Goal: Task Accomplishment & Management: Use online tool/utility

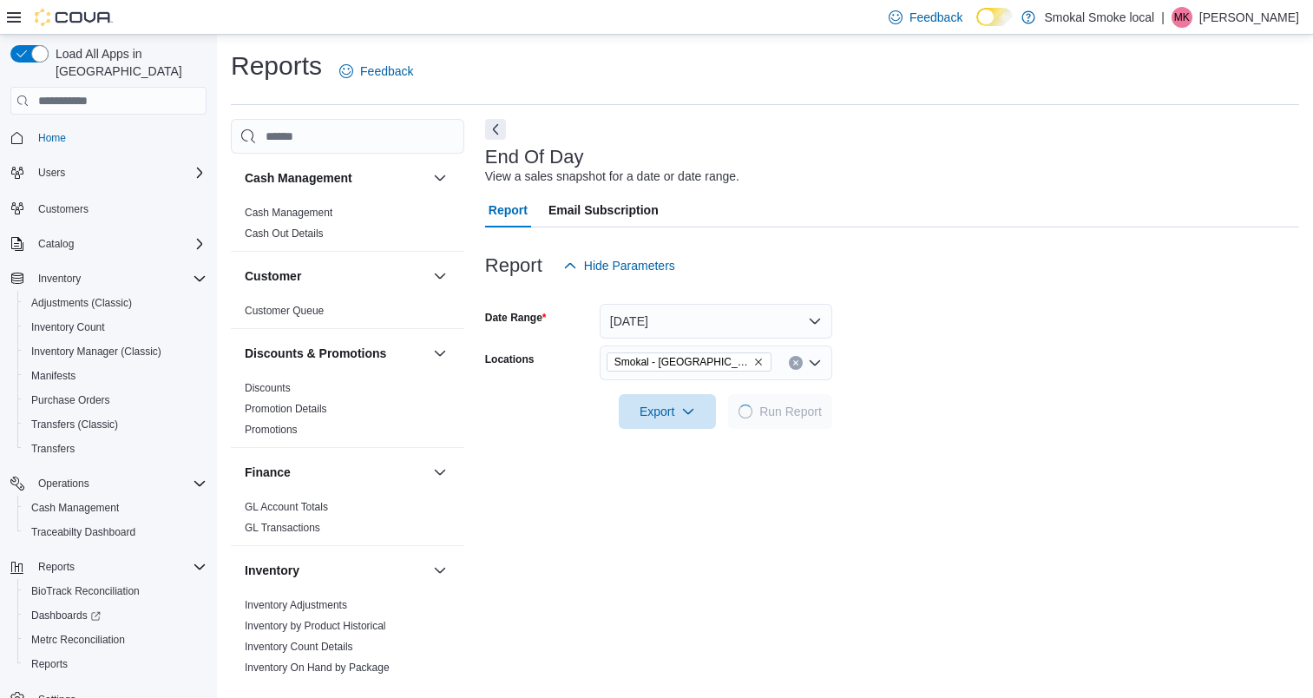
scroll to position [263, 0]
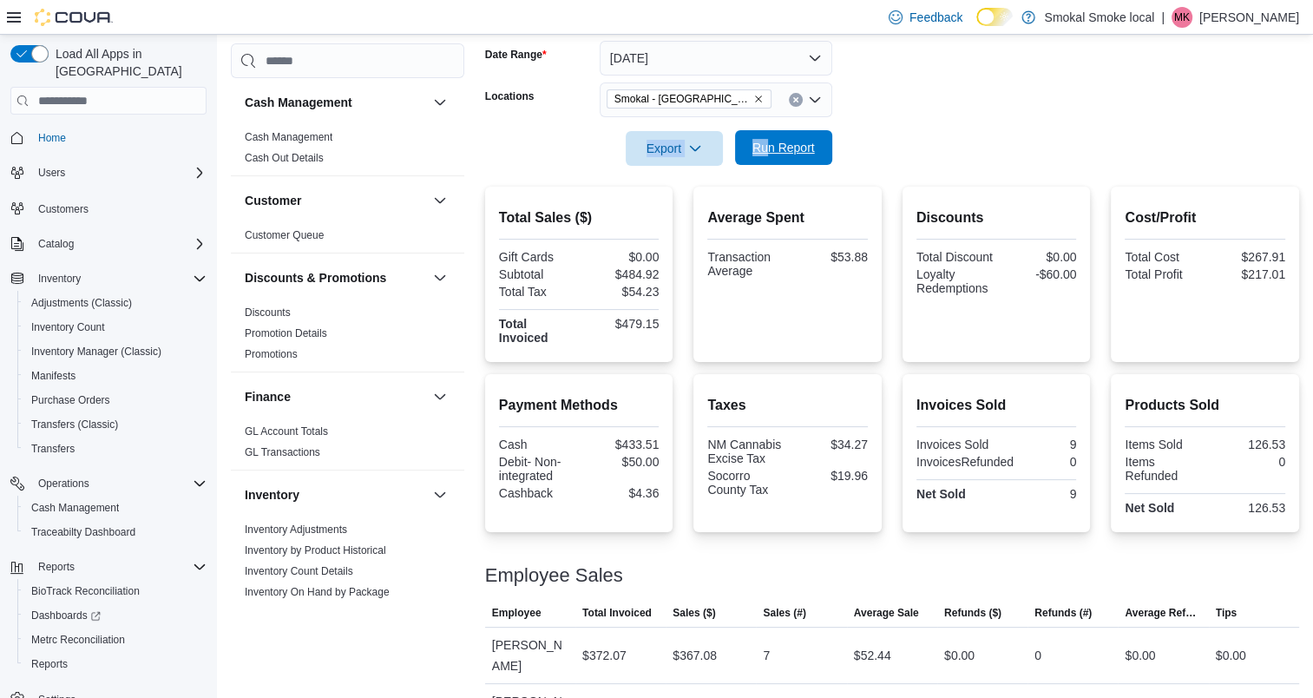
drag, startPoint x: 0, startPoint y: 0, endPoint x: 802, endPoint y: 146, distance: 815.1
click at [802, 146] on span "Run Report" at bounding box center [783, 147] width 62 height 17
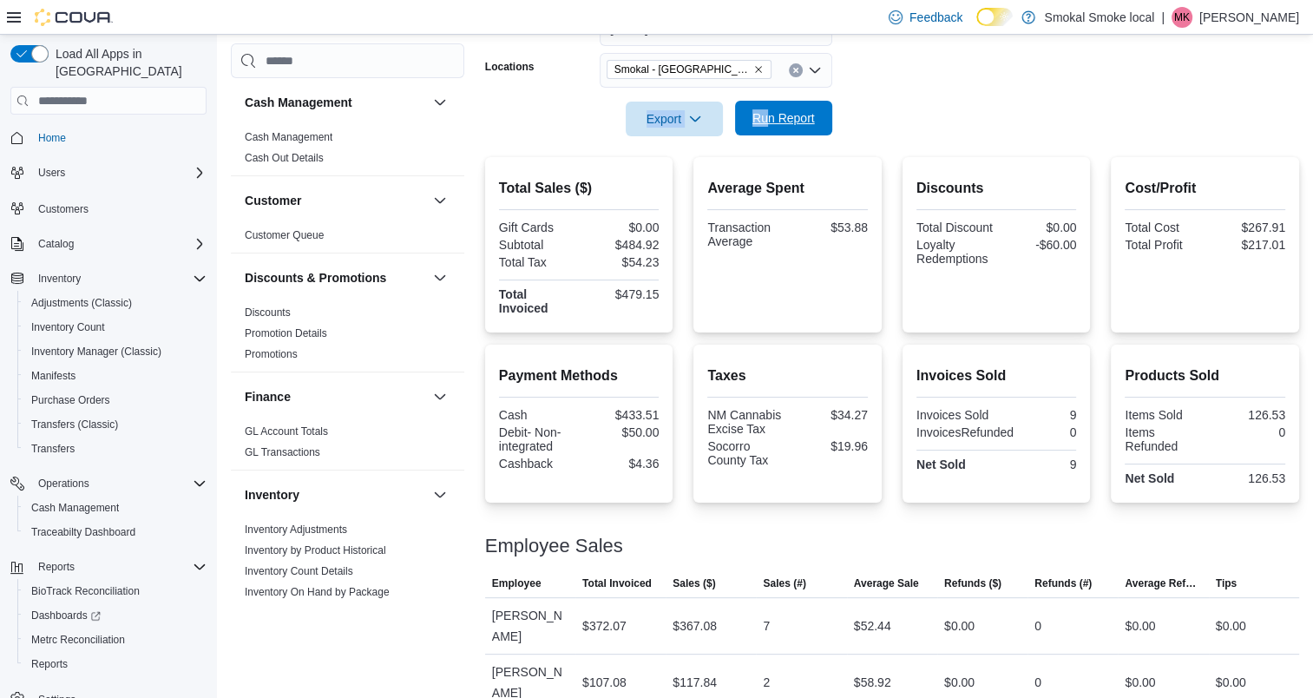
scroll to position [299, 0]
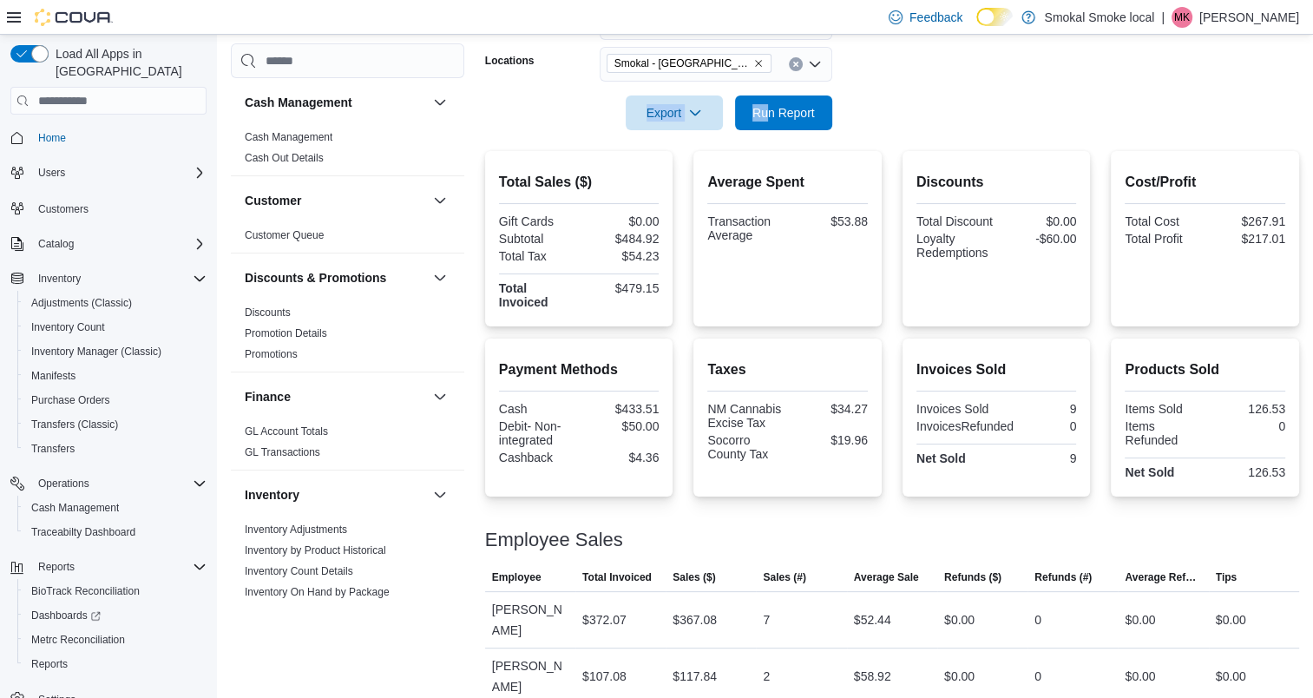
click at [755, 64] on icon "Remove Smokal - Socorro from selection in this group" at bounding box center [758, 63] width 7 height 7
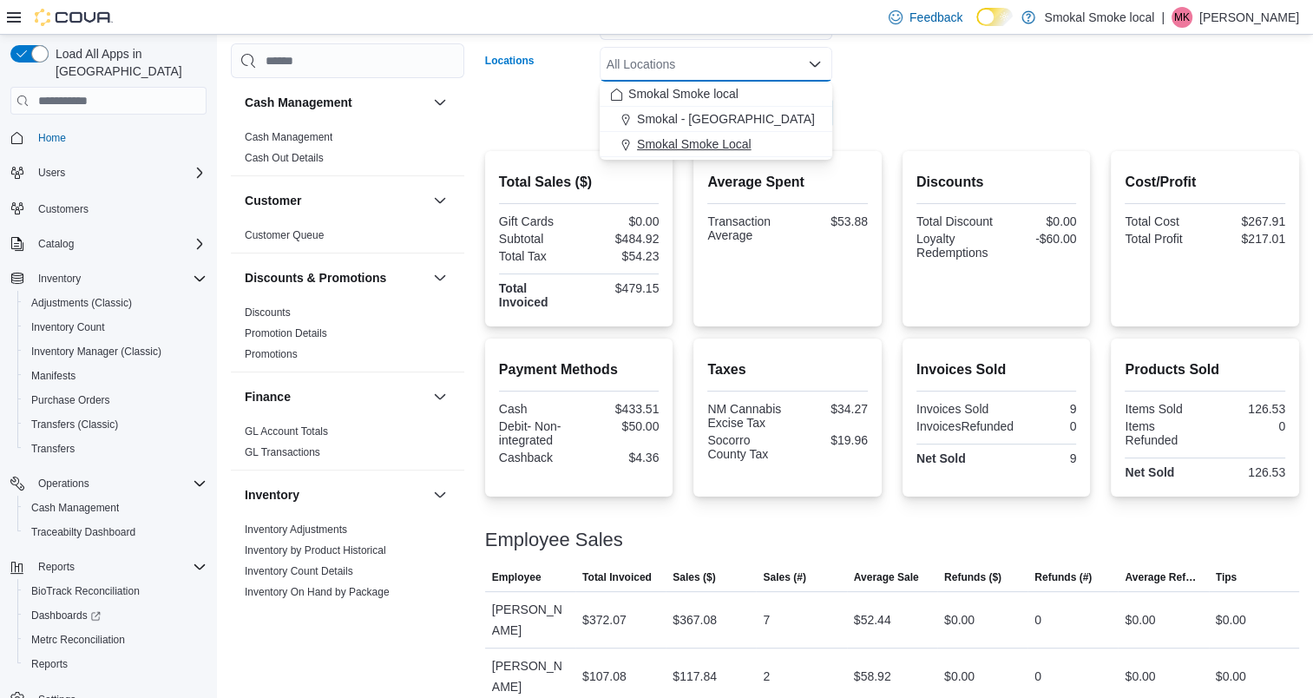
click at [678, 143] on span "Smokal Smoke Local" at bounding box center [694, 143] width 115 height 17
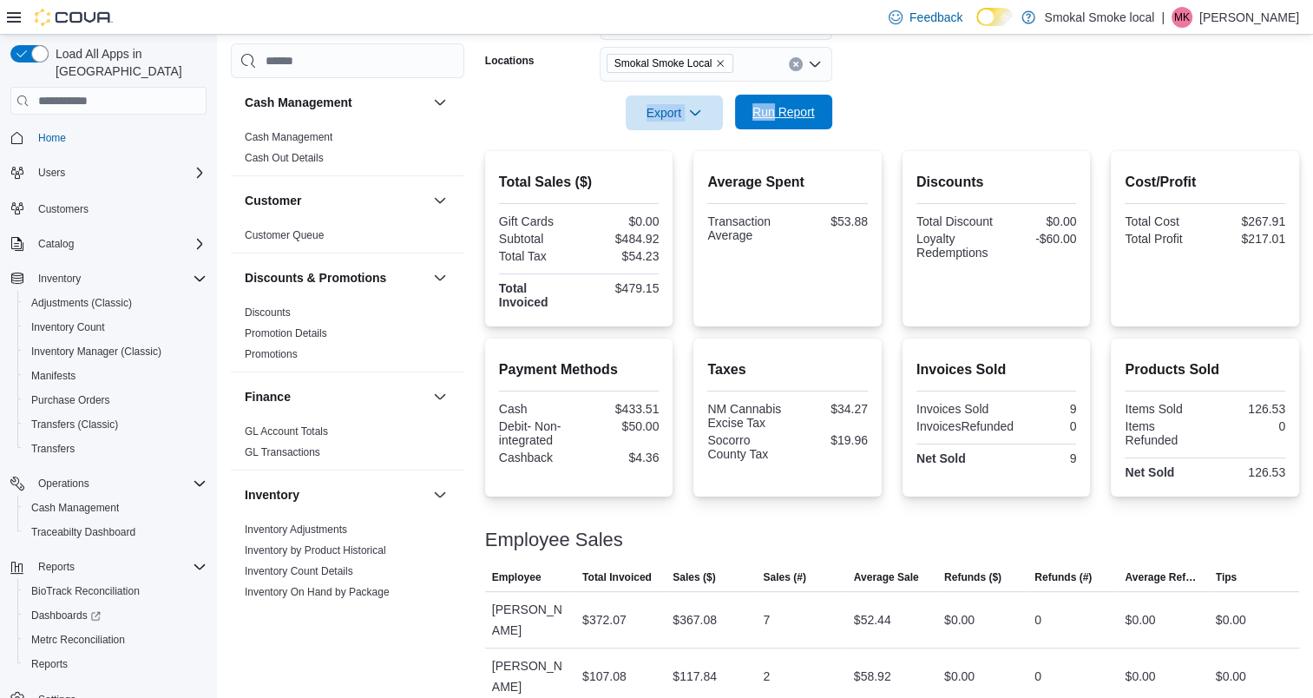
drag, startPoint x: 944, startPoint y: 84, endPoint x: 770, endPoint y: 108, distance: 176.1
click at [770, 108] on form "Date Range [DATE] Locations [GEOGRAPHIC_DATA] Smoke Local Export Run Report" at bounding box center [892, 57] width 814 height 146
click at [770, 108] on span "Run Report" at bounding box center [783, 111] width 62 height 17
click at [719, 59] on icon "Remove Smokal Smoke Local from selection in this group" at bounding box center [720, 63] width 10 height 10
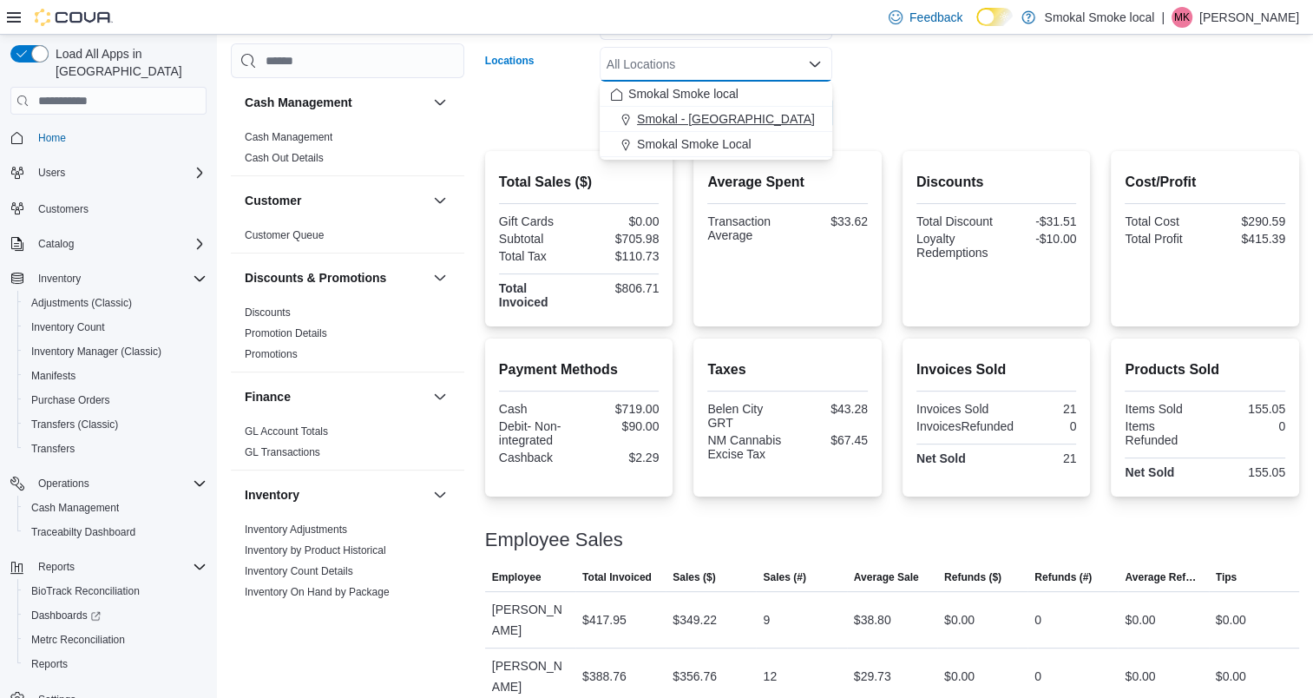
click at [713, 114] on span "Smokal - [GEOGRAPHIC_DATA]" at bounding box center [726, 118] width 178 height 17
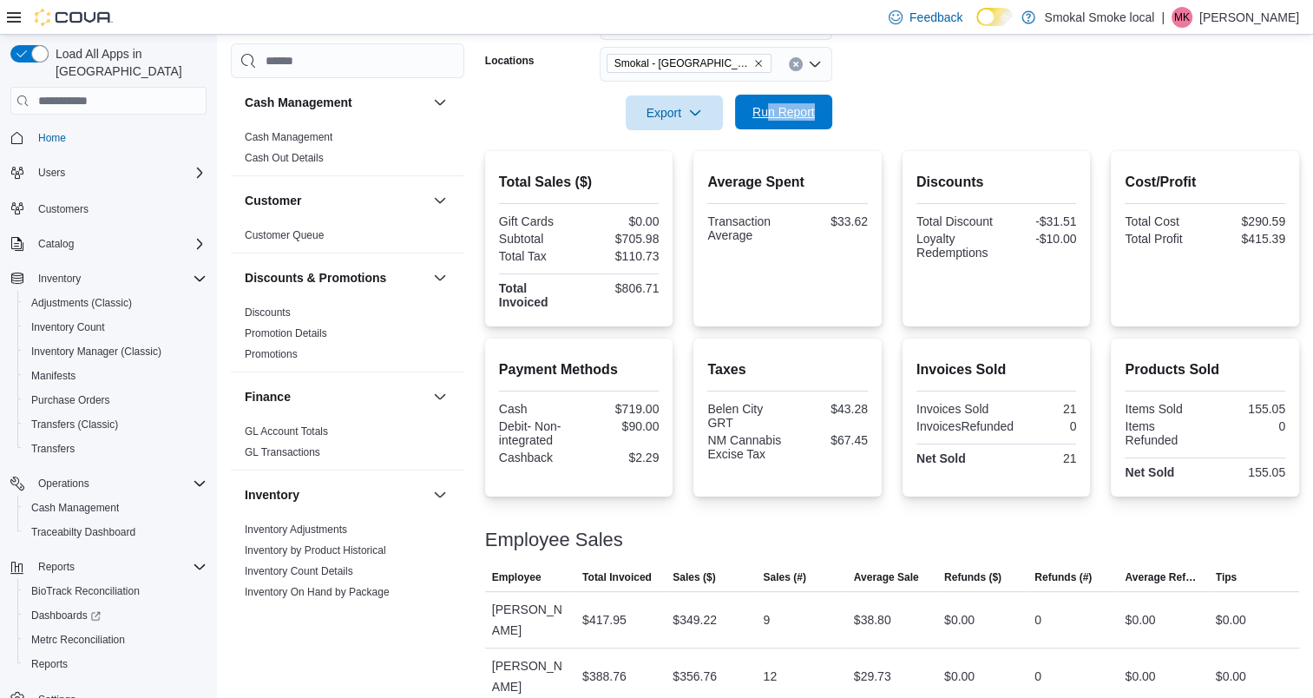
drag, startPoint x: 889, startPoint y: 95, endPoint x: 767, endPoint y: 118, distance: 123.6
click at [767, 118] on form "Date Range [DATE] Locations [GEOGRAPHIC_DATA] - [GEOGRAPHIC_DATA] Export Run Re…" at bounding box center [892, 57] width 814 height 146
click at [767, 118] on span "Run Report" at bounding box center [783, 111] width 62 height 17
click at [819, 119] on span "Run Report" at bounding box center [784, 112] width 76 height 35
click at [753, 62] on icon "Remove Smokal - Socorro from selection in this group" at bounding box center [758, 63] width 10 height 10
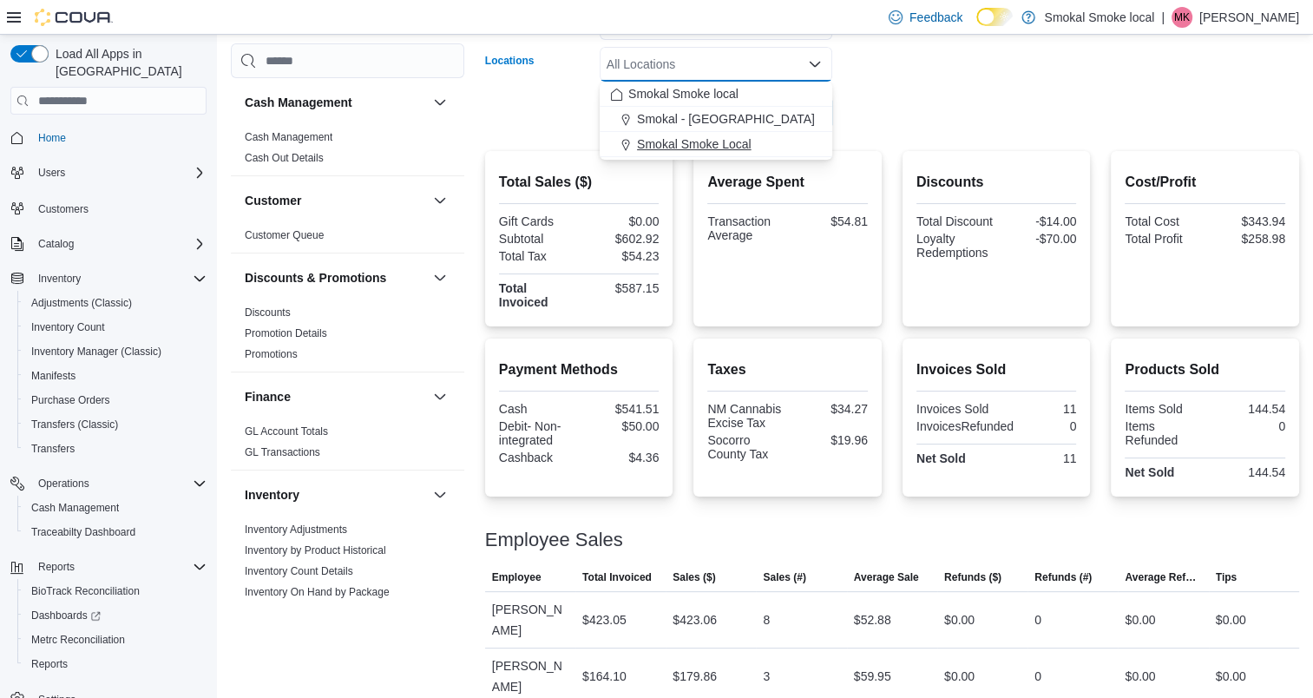
click at [708, 140] on span "Smokal Smoke Local" at bounding box center [694, 143] width 115 height 17
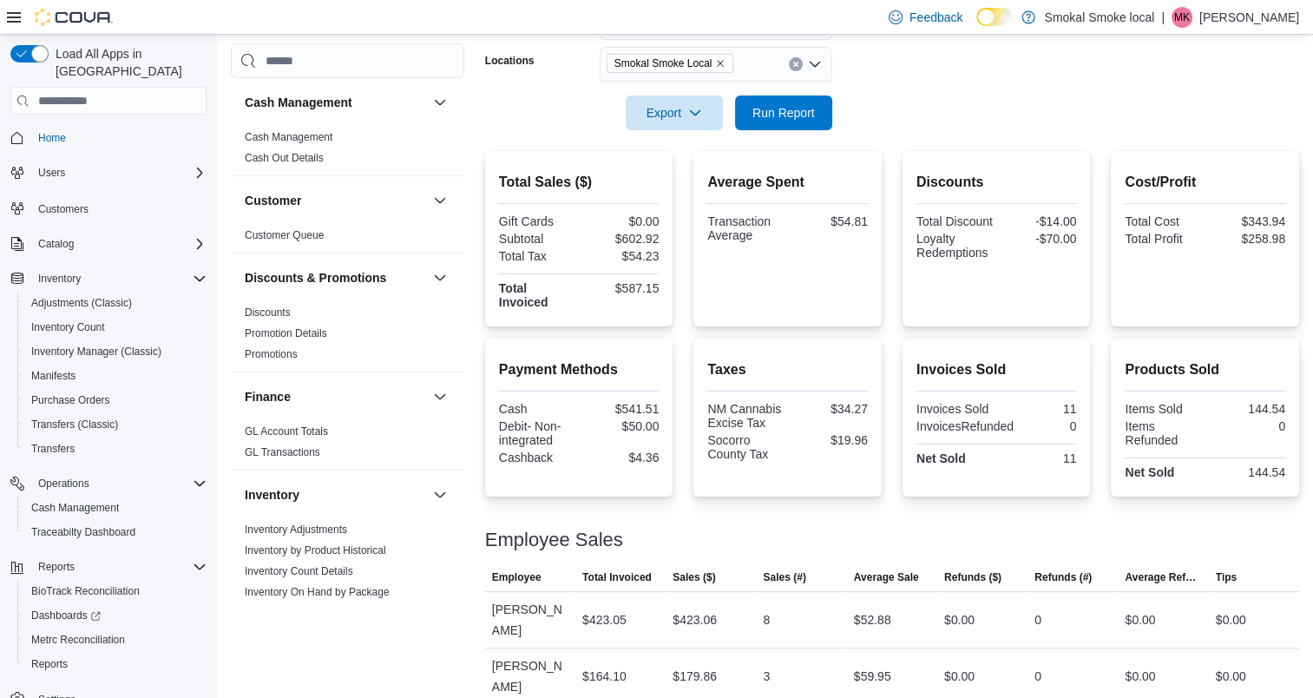
click at [873, 94] on div at bounding box center [892, 89] width 814 height 14
click at [780, 118] on span "Run Report" at bounding box center [783, 111] width 62 height 17
click at [720, 62] on icon "Remove Smokal Smoke Local from selection in this group" at bounding box center [721, 63] width 7 height 7
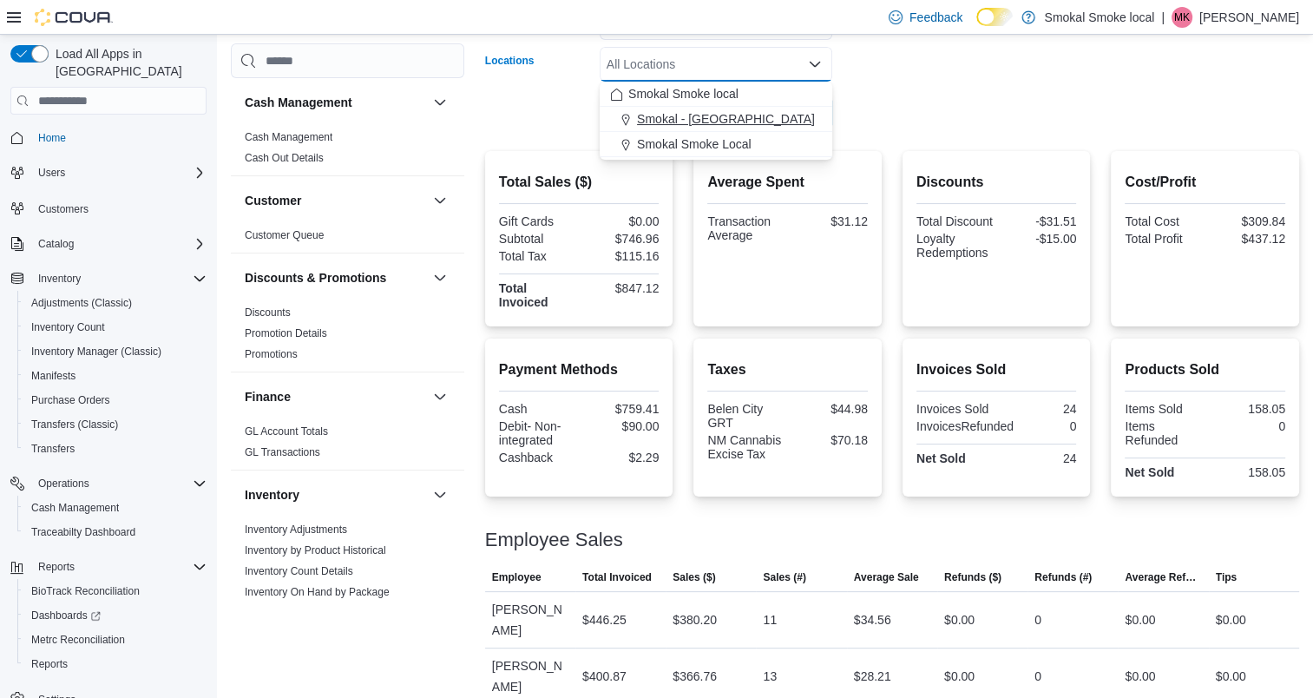
click at [706, 112] on span "Smokal - [GEOGRAPHIC_DATA]" at bounding box center [726, 118] width 178 height 17
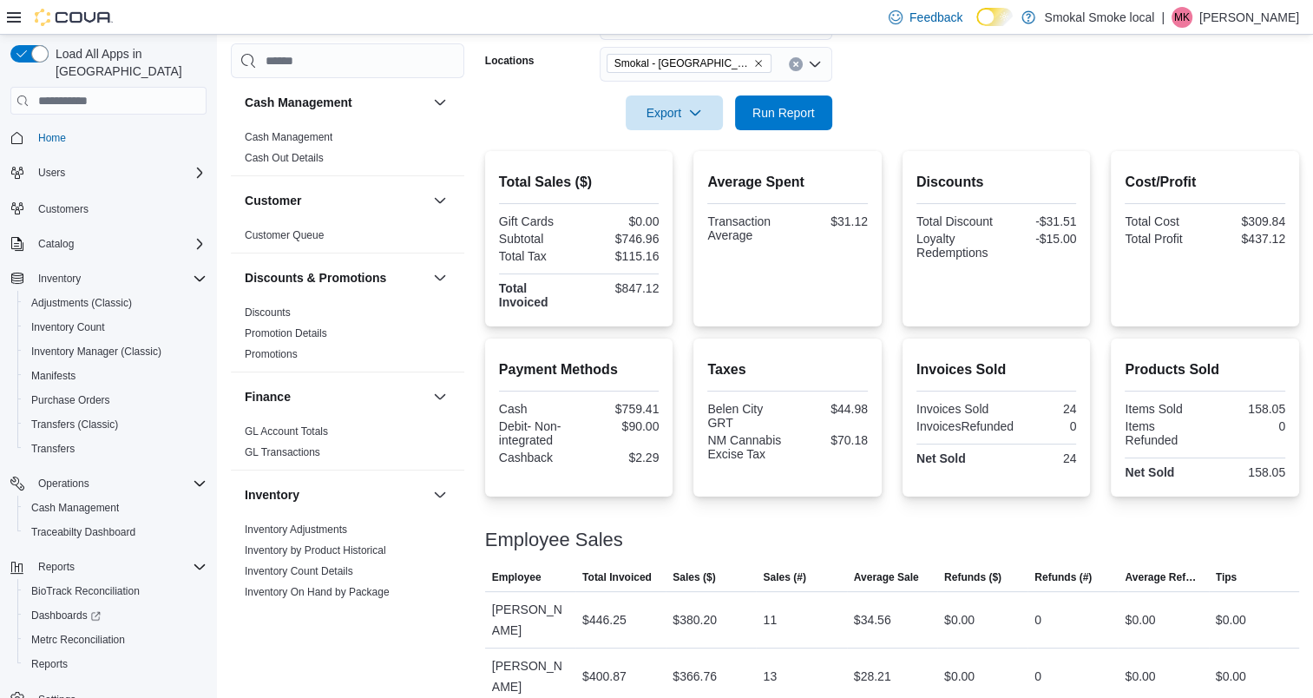
click at [844, 89] on div at bounding box center [892, 89] width 814 height 14
click at [779, 111] on span "Run Report" at bounding box center [783, 111] width 62 height 17
